Goal: Find specific page/section: Find specific page/section

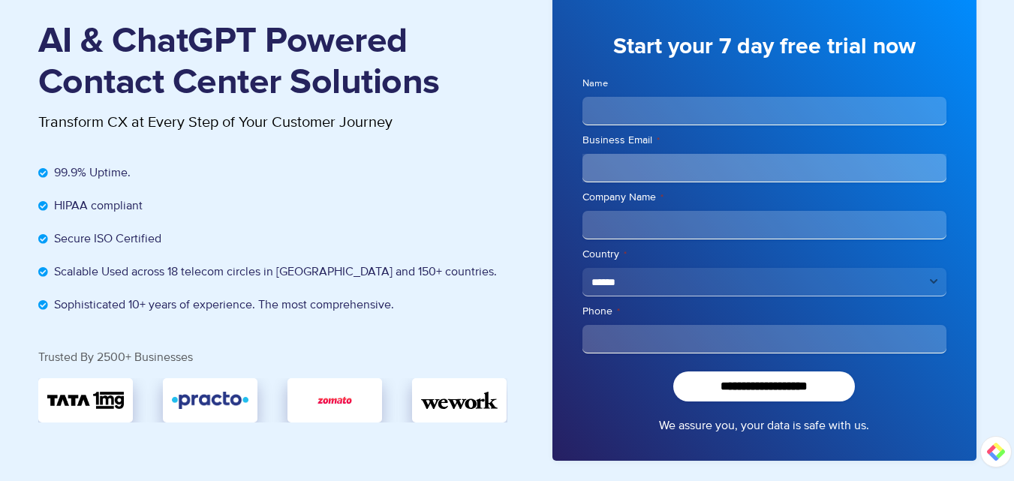
click at [0, 23] on section "AI & ChatGPT Powered Contact Center Solutions Transform CX at Every Step of You…" at bounding box center [507, 202] width 1014 height 620
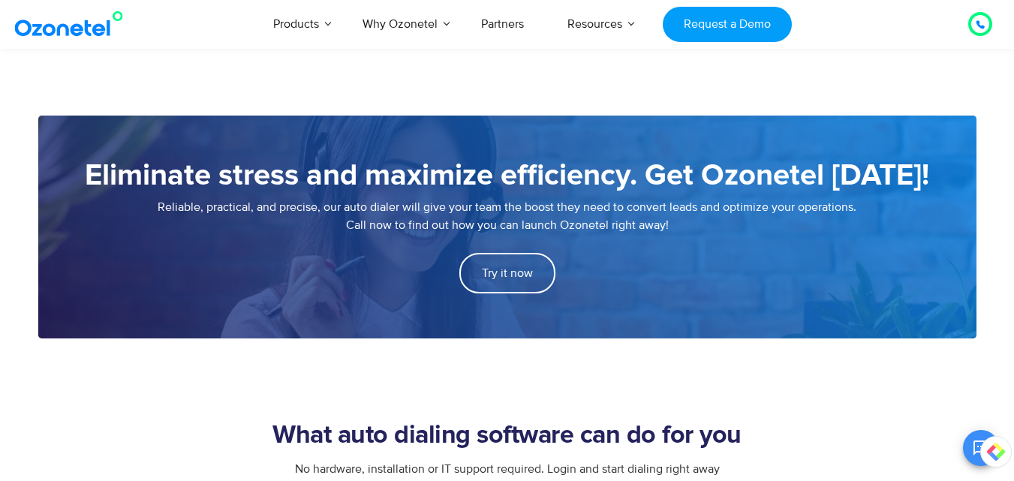
scroll to position [1577, 0]
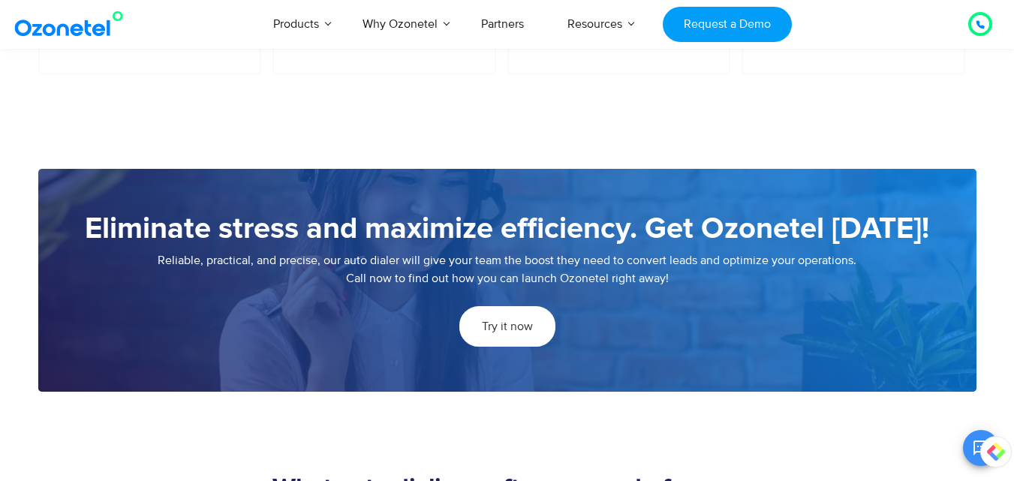
click at [511, 326] on span "Try it now" at bounding box center [507, 327] width 51 height 12
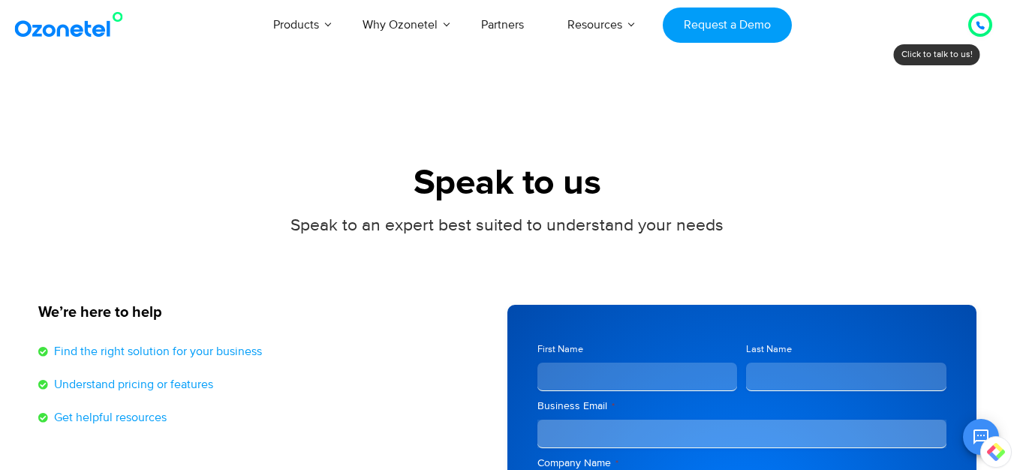
click at [973, 21] on div at bounding box center [981, 25] width 18 height 18
